Goal: Information Seeking & Learning: Learn about a topic

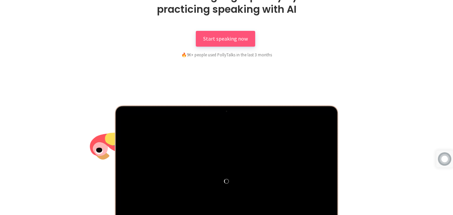
scroll to position [83, 0]
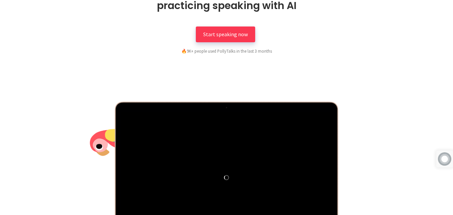
click at [241, 36] on span "Start speaking now" at bounding box center [225, 34] width 45 height 7
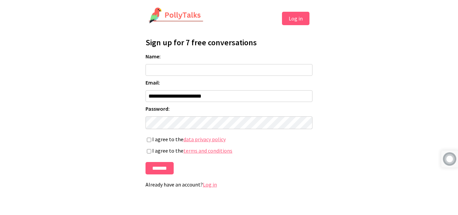
click at [299, 19] on button "Log in" at bounding box center [295, 18] width 27 height 13
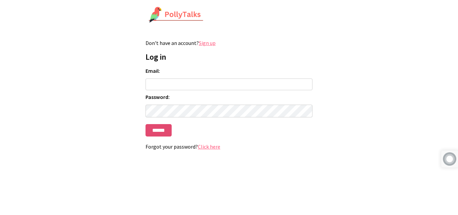
type input "**********"
click at [162, 136] on input "******" at bounding box center [158, 130] width 26 height 12
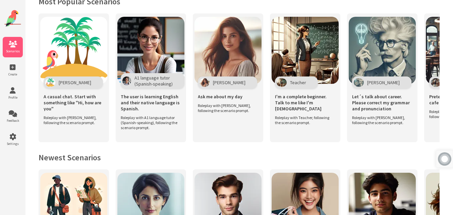
scroll to position [153, 0]
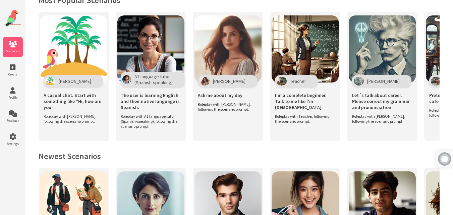
drag, startPoint x: 455, startPoint y: 57, endPoint x: 446, endPoint y: 100, distance: 44.2
click at [446, 100] on html "Scenarios Create Profile Feedback Settings Get Started Polly Chat to Polly Star…" at bounding box center [226, 194] width 453 height 695
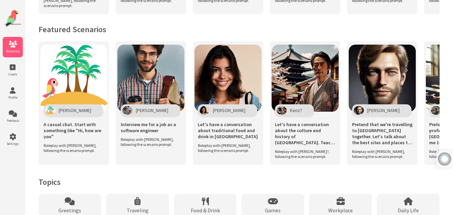
scroll to position [510, 0]
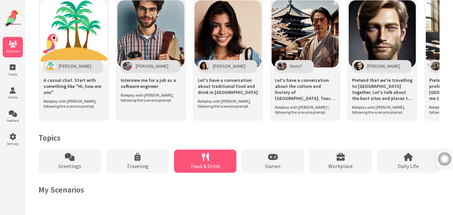
click at [207, 153] on icon at bounding box center [205, 157] width 7 height 8
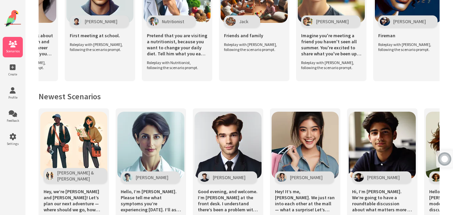
scroll to position [75, 0]
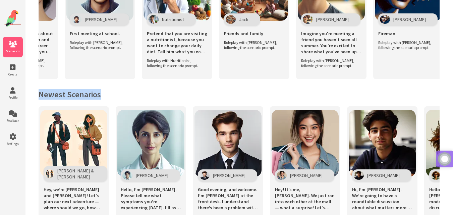
drag, startPoint x: 182, startPoint y: 94, endPoint x: 175, endPoint y: 93, distance: 6.8
click at [175, 93] on div "Get Started Polly Chat to Polly Start talking to Polly. You can start with basi…" at bounding box center [239, 199] width 428 height 549
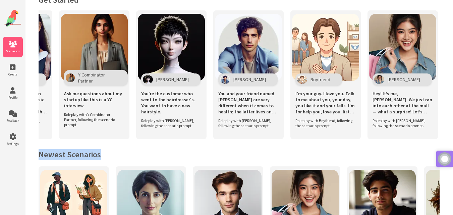
scroll to position [0, 4380]
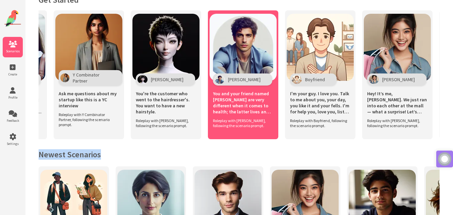
click at [246, 102] on span "You and your friend named Brady are very different when it comes to health; the…" at bounding box center [243, 103] width 60 height 24
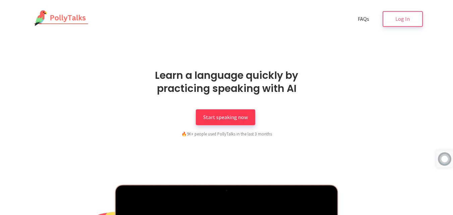
click at [234, 119] on span "Start speaking now" at bounding box center [225, 117] width 45 height 7
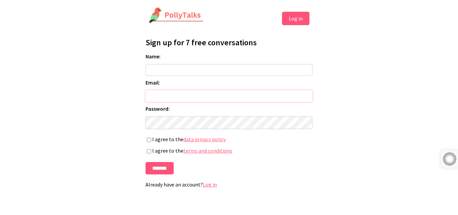
type input "**********"
click at [295, 19] on button "Log in" at bounding box center [295, 18] width 27 height 13
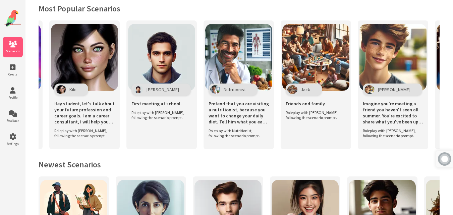
scroll to position [0, 1844]
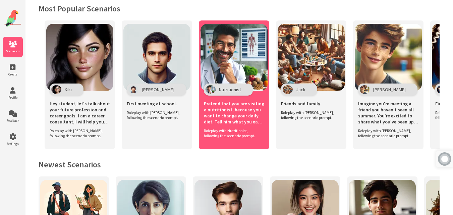
click at [217, 109] on span "Pretend that you are visiting a nutritionist, because you want to change your d…" at bounding box center [234, 113] width 60 height 24
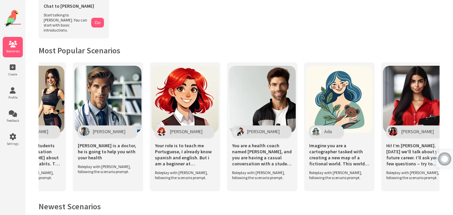
scroll to position [104, 0]
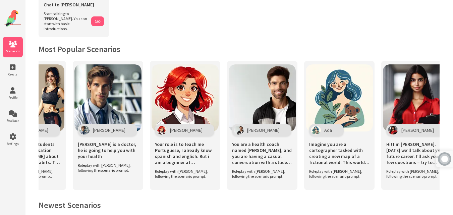
drag, startPoint x: 253, startPoint y: 13, endPoint x: 257, endPoint y: -8, distance: 20.7
